Goal: Navigation & Orientation: Find specific page/section

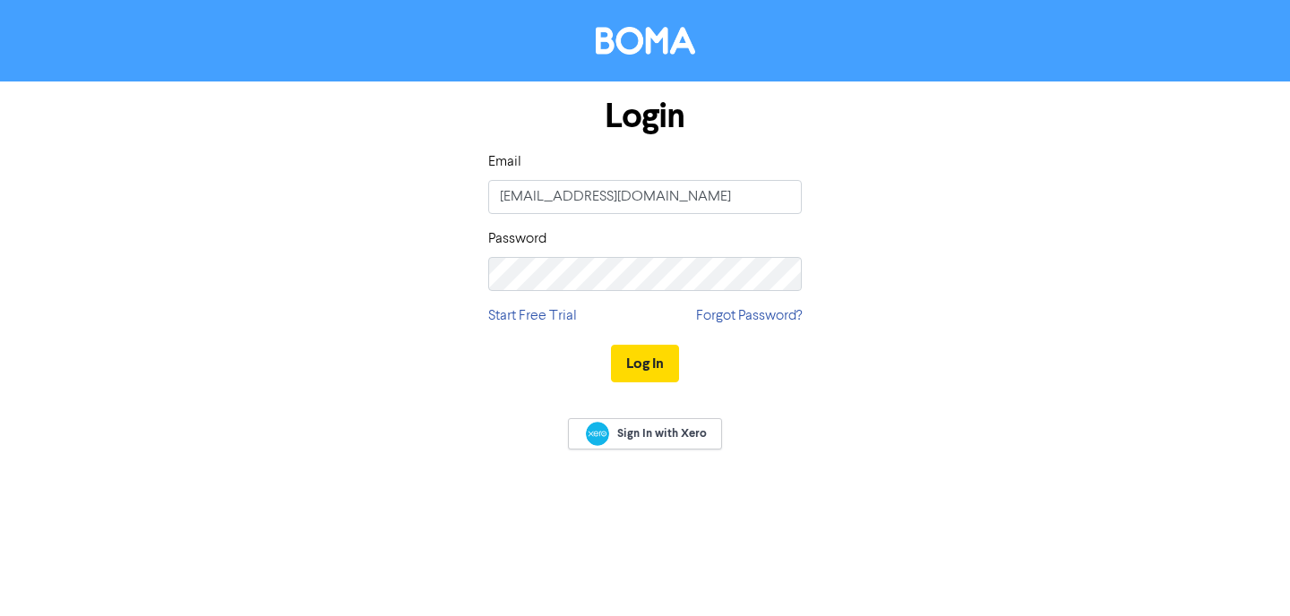
type input "[EMAIL_ADDRESS][DOMAIN_NAME]"
click at [621, 356] on button "Log In" at bounding box center [645, 364] width 68 height 38
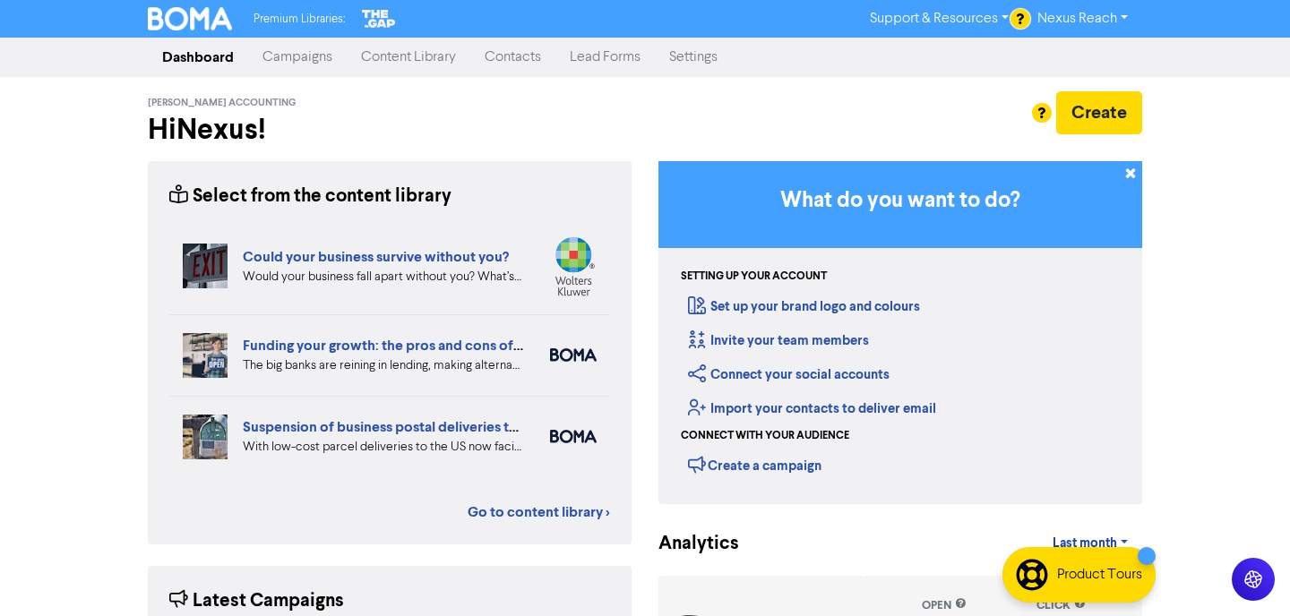
click at [332, 53] on link "Campaigns" at bounding box center [297, 57] width 99 height 36
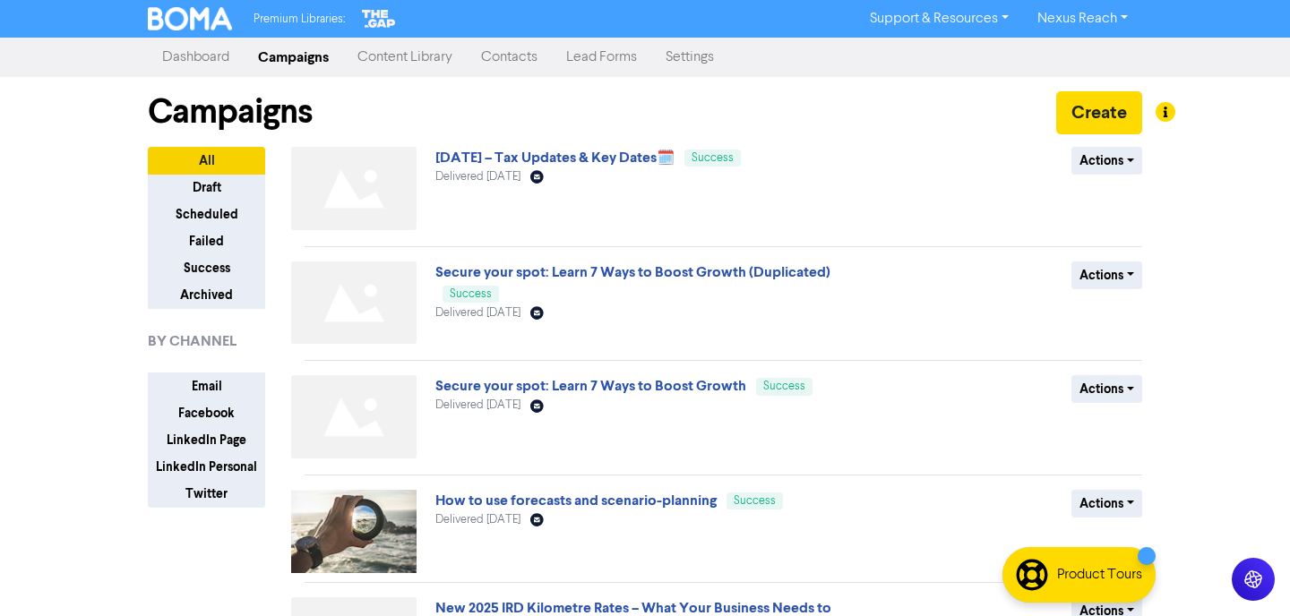
click at [439, 65] on link "Content Library" at bounding box center [405, 57] width 124 height 36
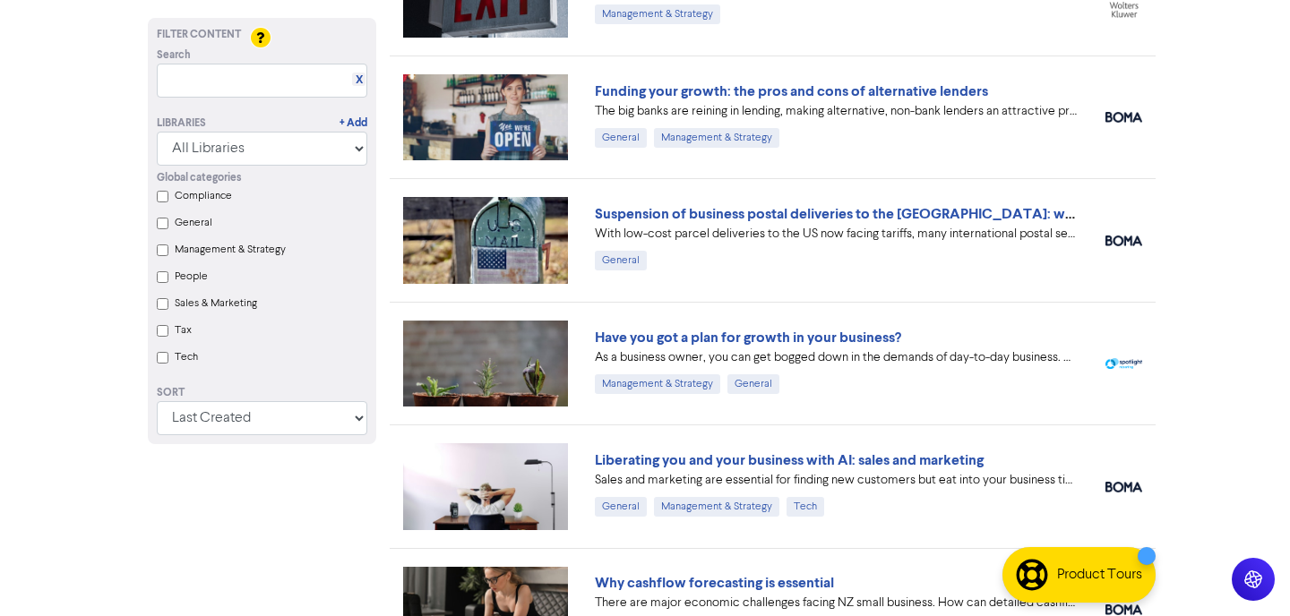
scroll to position [565, 0]
